Goal: Task Accomplishment & Management: Use online tool/utility

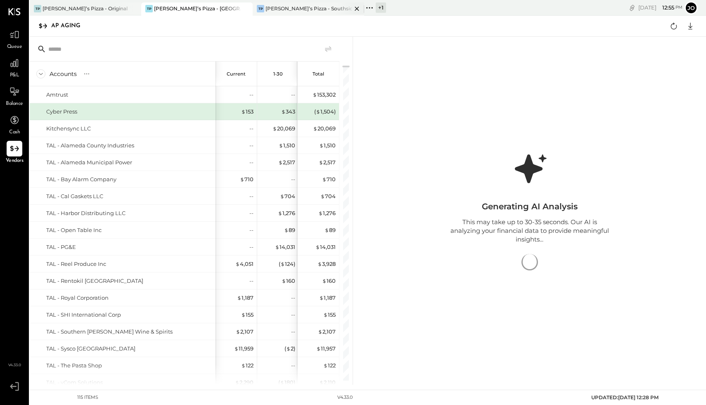
click at [286, 13] on div "TP Tony’s Pizza - Southside" at bounding box center [309, 8] width 112 height 13
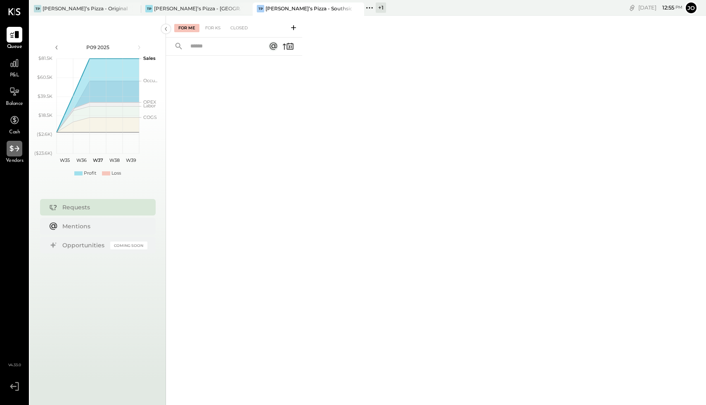
click at [19, 153] on icon at bounding box center [14, 148] width 11 height 11
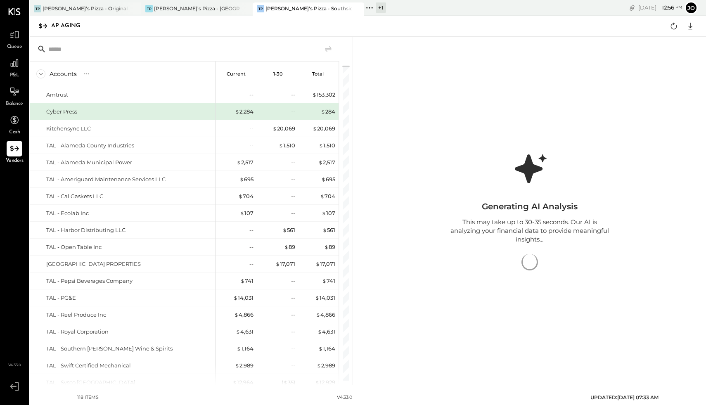
click at [15, 388] on icon at bounding box center [14, 386] width 15 height 12
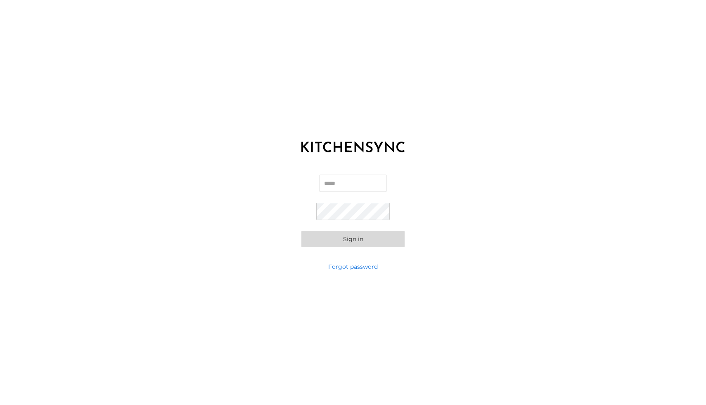
click at [332, 184] on input "Email" at bounding box center [353, 183] width 67 height 17
type input "**********"
click at [301, 231] on button "Sign in" at bounding box center [352, 239] width 103 height 17
click at [301, 224] on div "**********" at bounding box center [353, 210] width 706 height 103
click at [311, 231] on button "Sign in" at bounding box center [352, 239] width 103 height 17
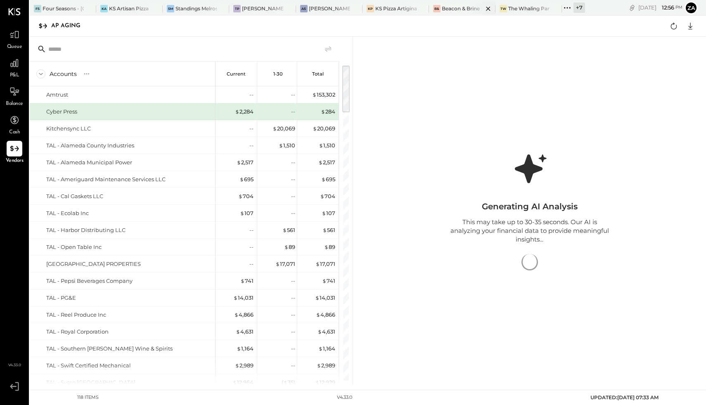
click at [463, 10] on div "Beacon & Brine" at bounding box center [461, 8] width 38 height 7
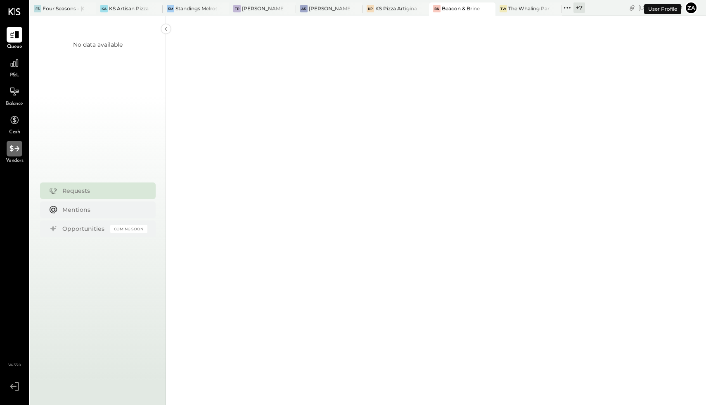
click at [12, 154] on icon at bounding box center [14, 148] width 11 height 11
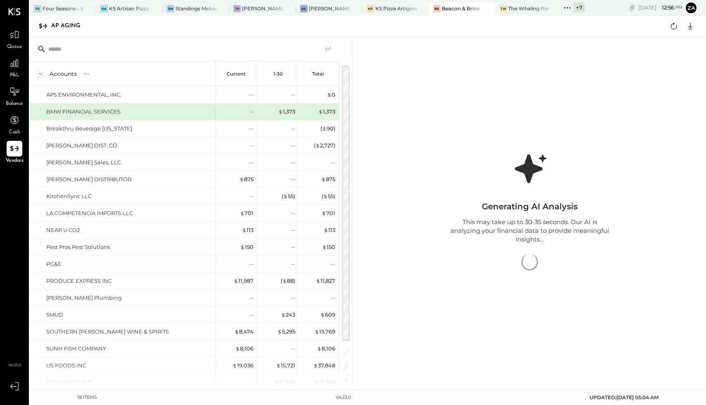
click at [568, 7] on icon at bounding box center [567, 7] width 1 height 1
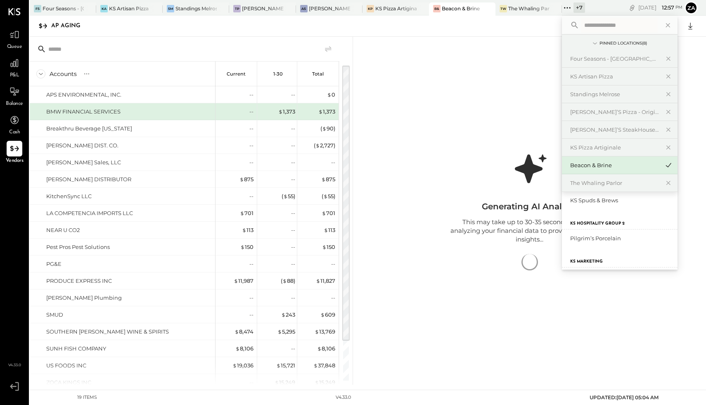
scroll to position [55, 0]
click at [600, 240] on div "Pilgrim’s Porcelain" at bounding box center [614, 239] width 89 height 8
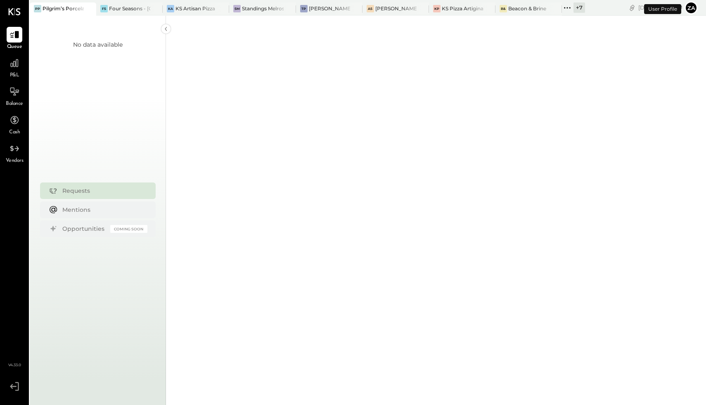
click at [6, 151] on div "Vendors" at bounding box center [15, 153] width 18 height 24
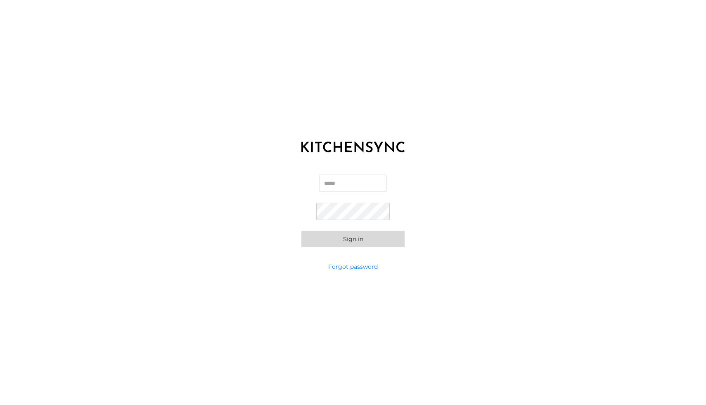
click at [335, 181] on input "Email" at bounding box center [353, 183] width 67 height 17
type input "**********"
click at [340, 247] on div "**********" at bounding box center [353, 210] width 706 height 103
click at [345, 241] on button "Sign in" at bounding box center [352, 239] width 103 height 17
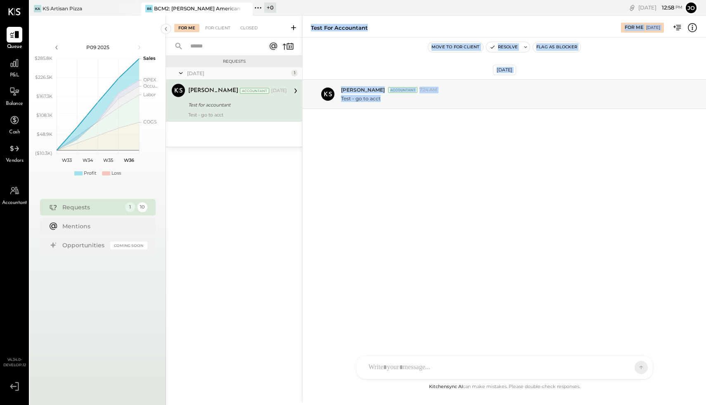
drag, startPoint x: 345, startPoint y: 241, endPoint x: 182, endPoint y: 146, distance: 188.4
click at [182, 146] on div "For Me For Client Closed Requests May 25 1 Archie Grace Accountant Archie Grace…" at bounding box center [436, 209] width 540 height 387
click at [12, 154] on div at bounding box center [15, 149] width 16 height 16
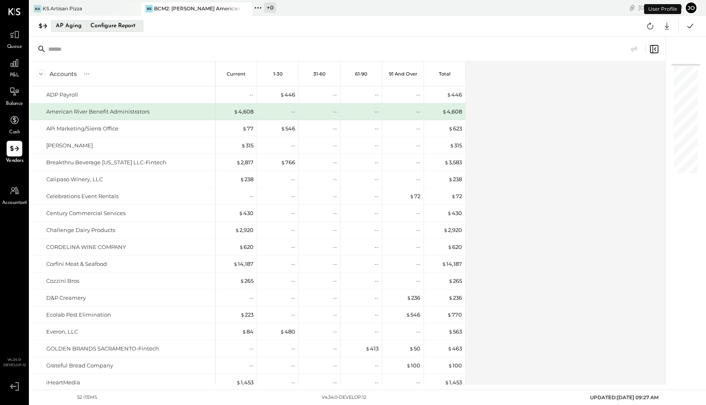
click at [126, 25] on div "Configure Report" at bounding box center [113, 26] width 52 height 11
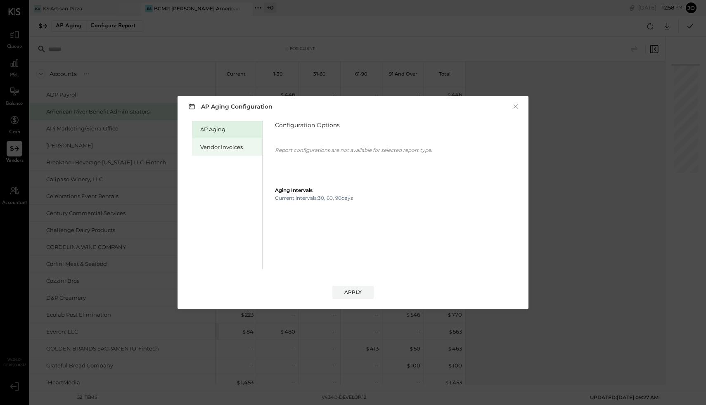
click at [235, 145] on div "Vendor Invoices" at bounding box center [229, 147] width 58 height 8
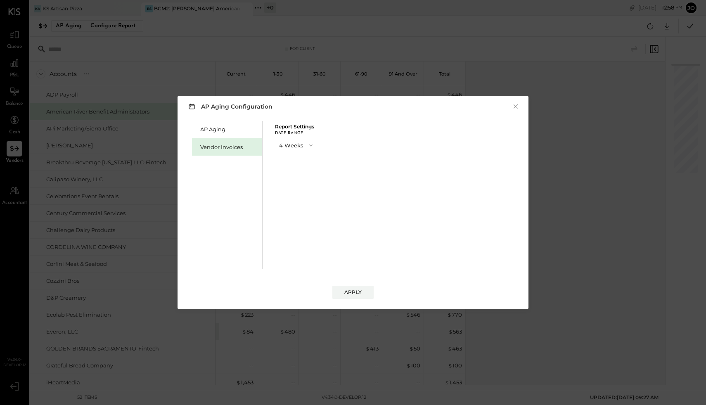
click at [308, 140] on button "4 Weeks" at bounding box center [296, 145] width 43 height 15
click at [303, 176] on div "13 Weeks" at bounding box center [296, 174] width 43 height 15
click at [356, 292] on div "Apply" at bounding box center [352, 292] width 17 height 7
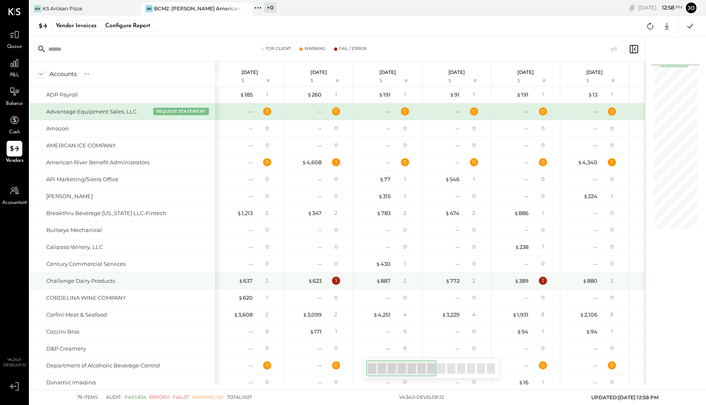
click at [310, 273] on div "$ 623 1" at bounding box center [320, 281] width 62 height 17
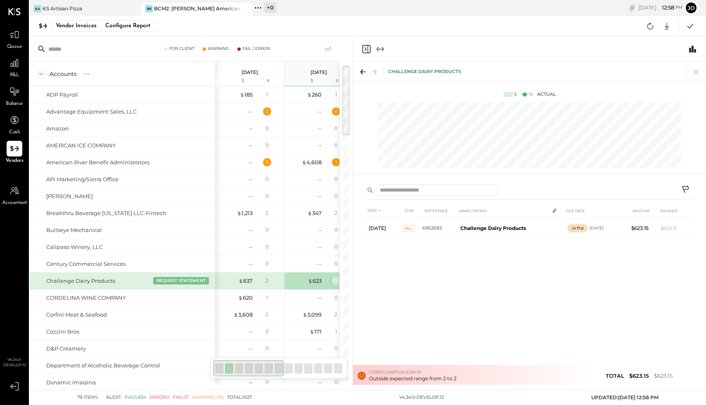
click at [335, 278] on div "1" at bounding box center [336, 281] width 8 height 8
click at [696, 70] on icon at bounding box center [697, 72] width 12 height 12
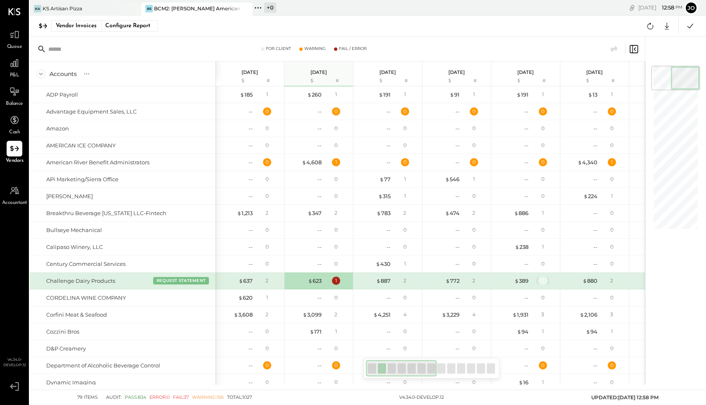
click at [542, 278] on div "1" at bounding box center [543, 281] width 8 height 8
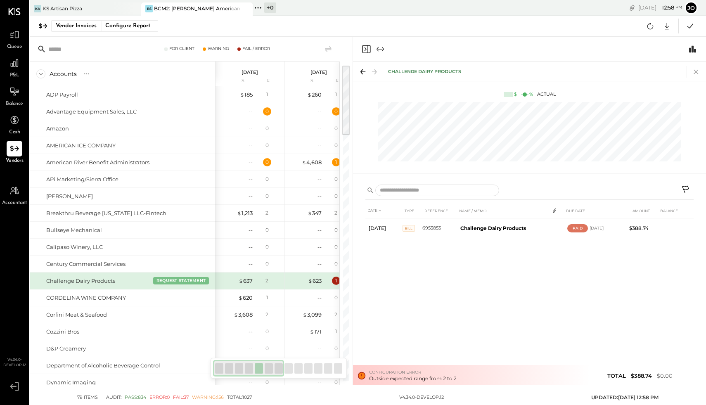
click at [697, 73] on icon at bounding box center [696, 72] width 5 height 5
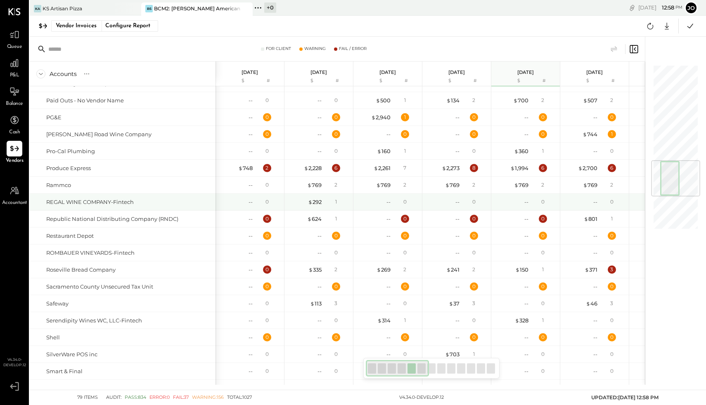
scroll to position [0, 1]
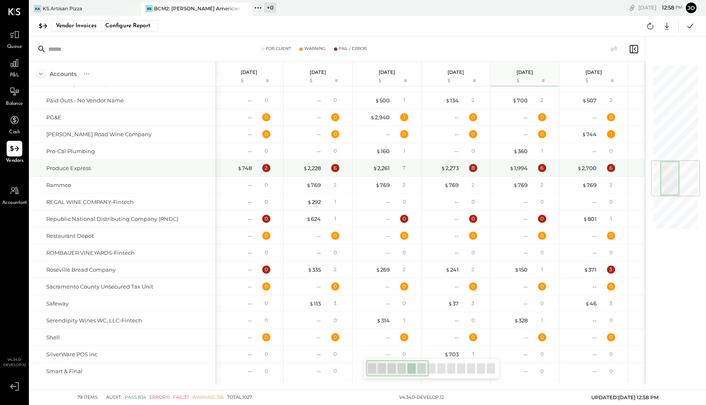
click at [474, 172] on div "$ 2,273 8" at bounding box center [457, 168] width 62 height 17
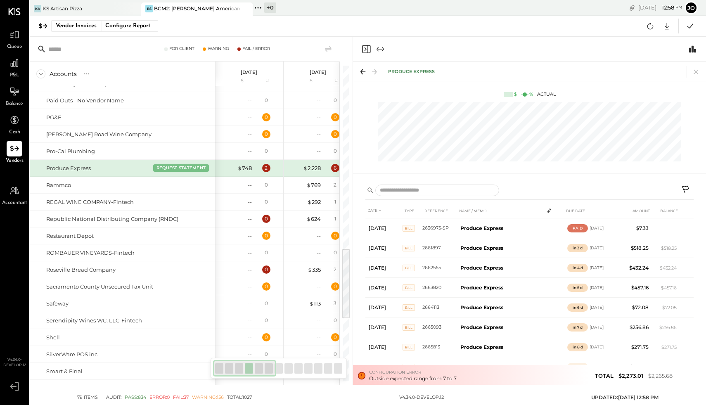
click at [474, 169] on div "Produce Express $ % Actual" at bounding box center [529, 120] width 353 height 117
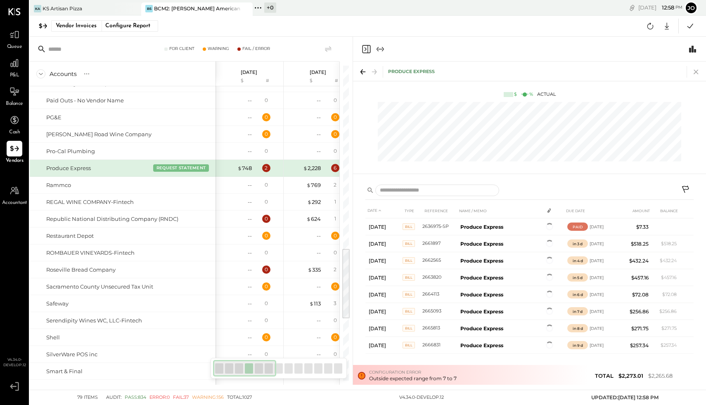
click at [694, 70] on icon at bounding box center [697, 72] width 12 height 12
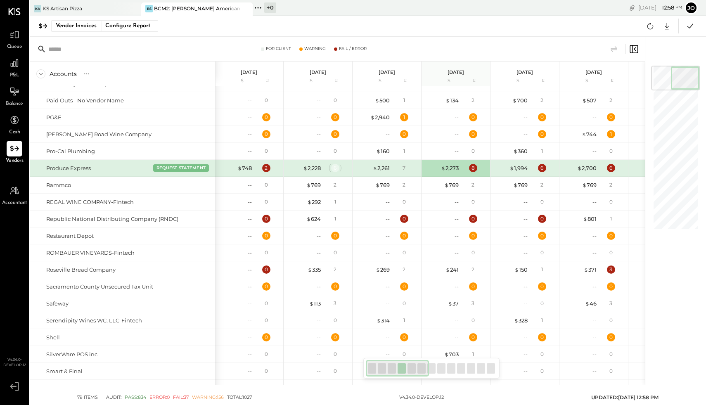
click at [336, 167] on div "6" at bounding box center [335, 168] width 8 height 8
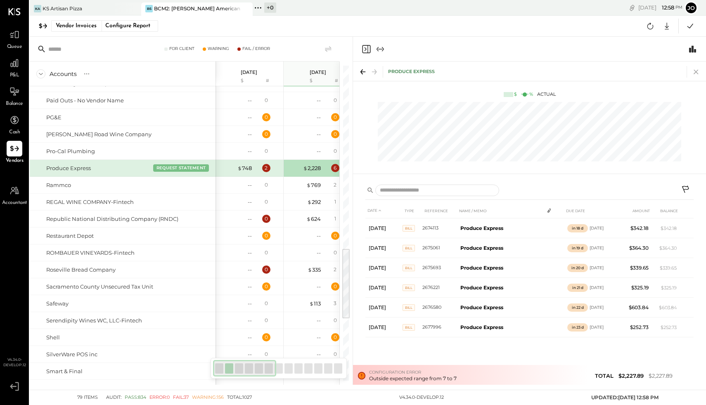
click at [693, 70] on icon at bounding box center [697, 72] width 12 height 12
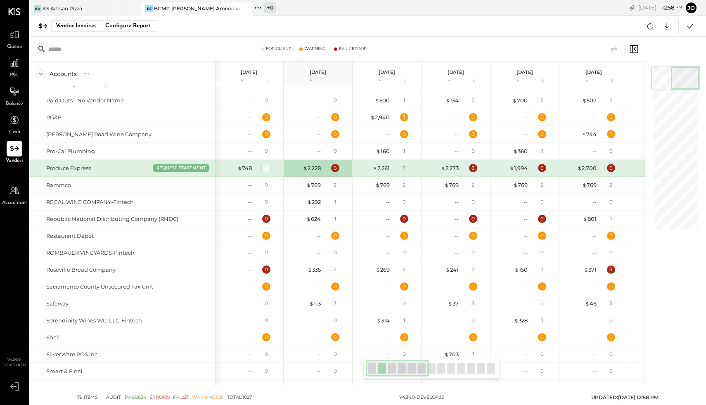
click at [265, 165] on div "2" at bounding box center [266, 168] width 8 height 8
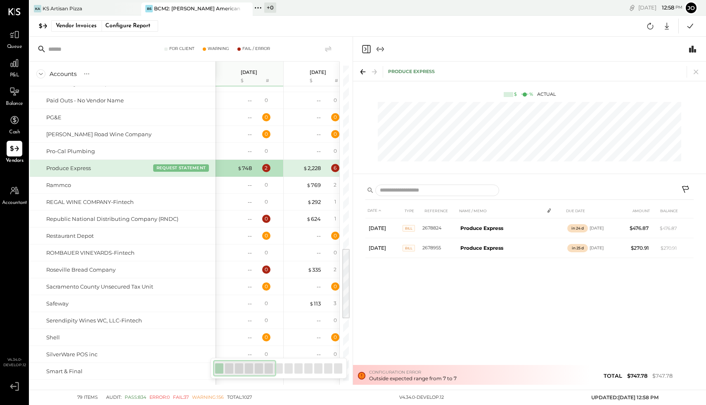
click at [697, 72] on icon at bounding box center [697, 72] width 12 height 12
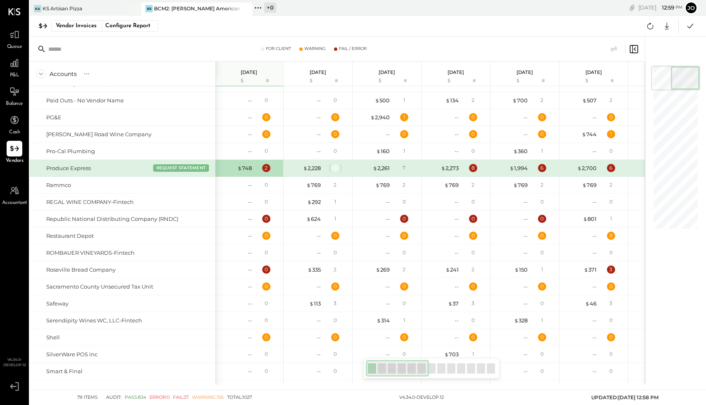
click at [335, 170] on div "6" at bounding box center [335, 168] width 8 height 8
